Goal: Navigation & Orientation: Go to known website

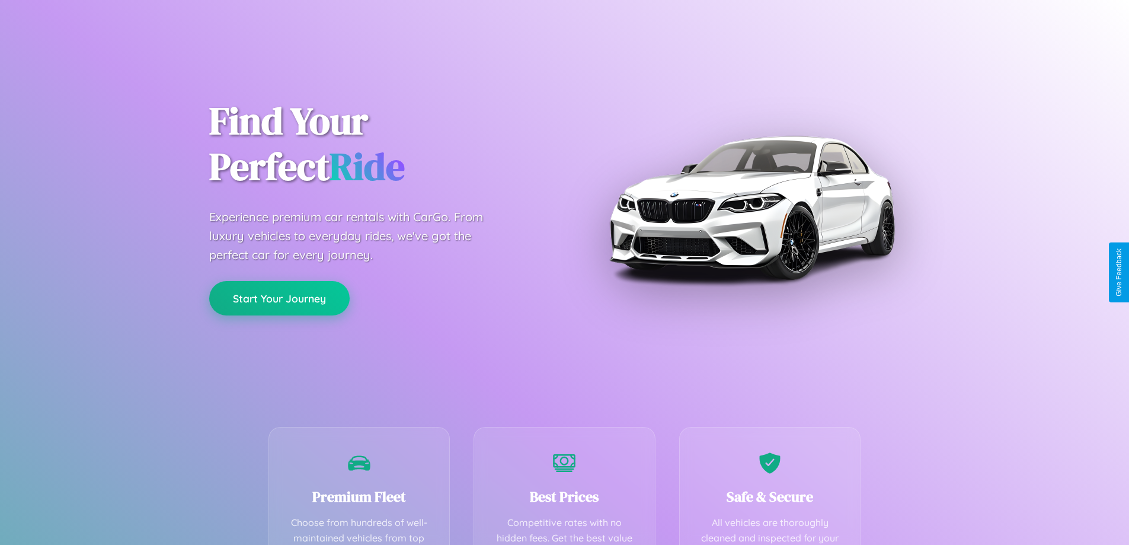
click at [279, 298] on button "Start Your Journey" at bounding box center [279, 298] width 141 height 34
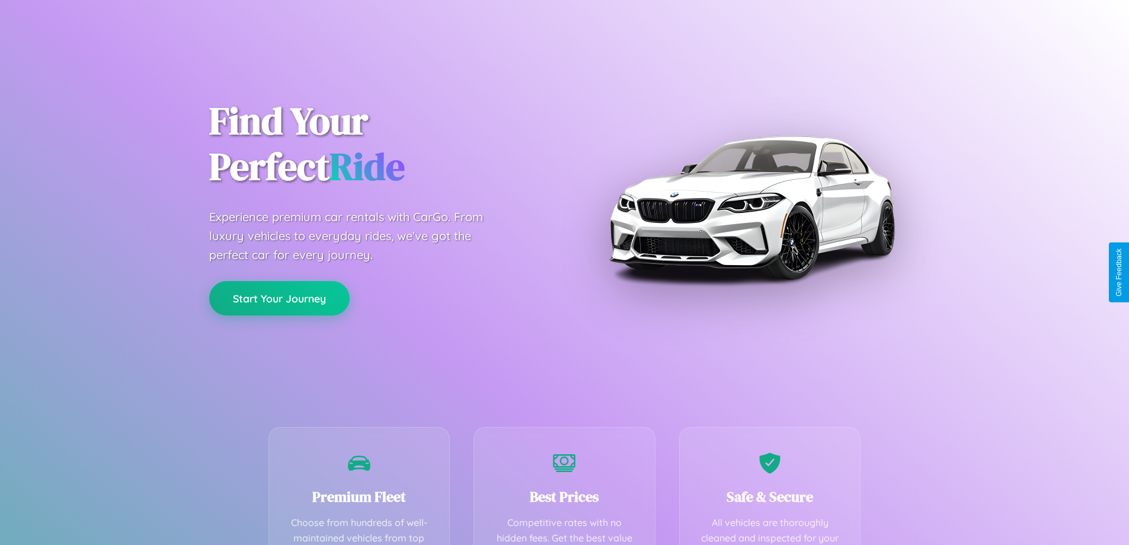
click at [279, 298] on button "Start Your Journey" at bounding box center [279, 298] width 141 height 34
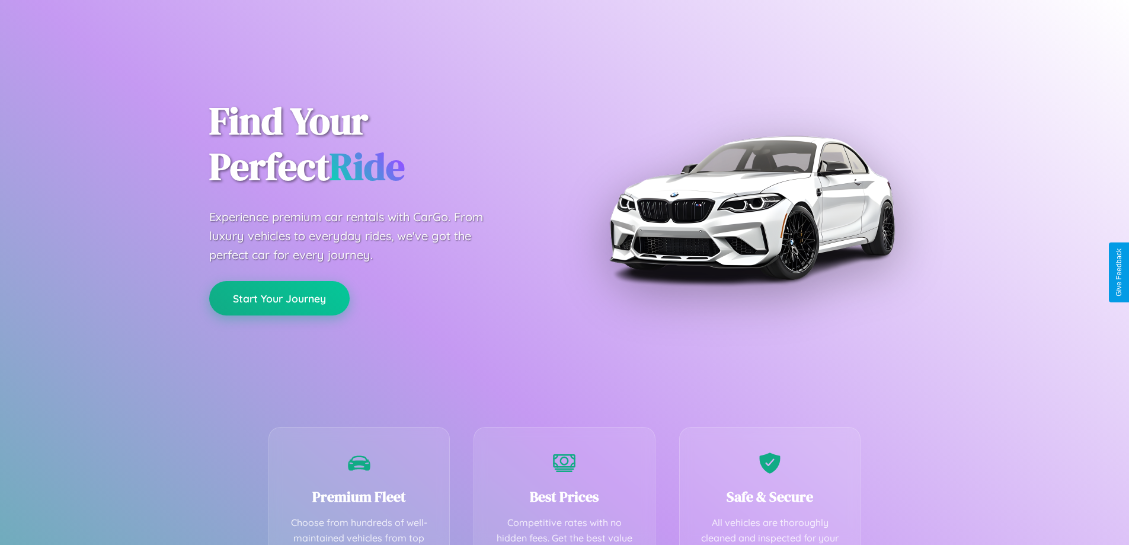
click at [279, 298] on button "Start Your Journey" at bounding box center [279, 298] width 141 height 34
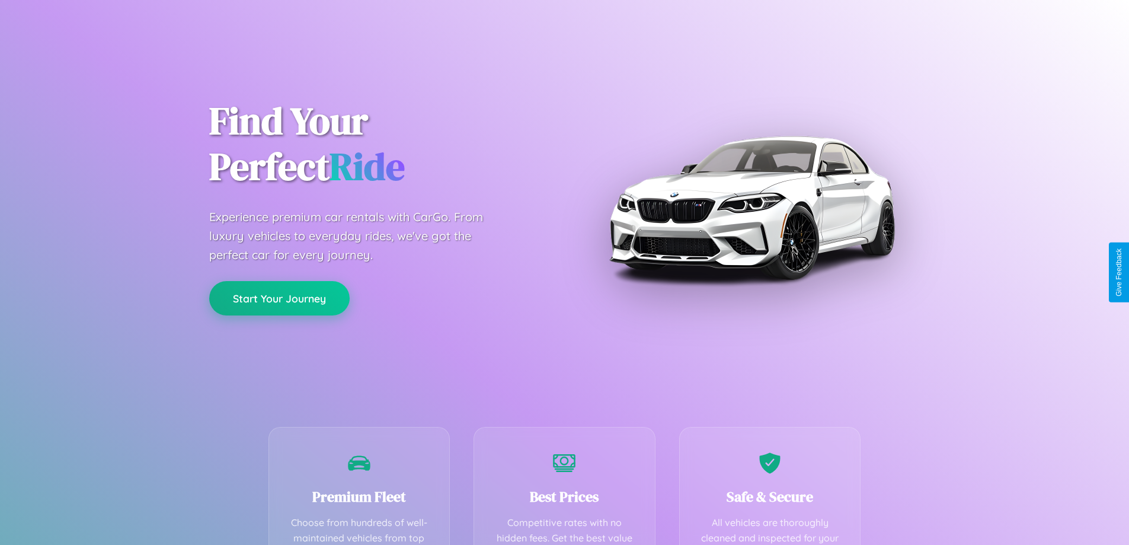
click at [279, 298] on button "Start Your Journey" at bounding box center [279, 298] width 141 height 34
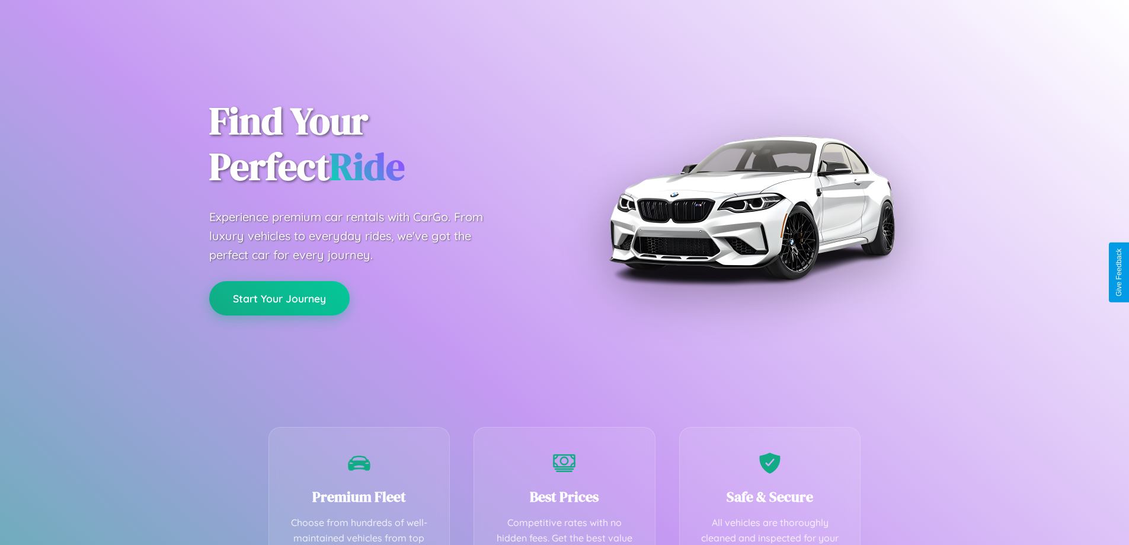
click at [279, 298] on button "Start Your Journey" at bounding box center [279, 298] width 141 height 34
